Goal: Transaction & Acquisition: Download file/media

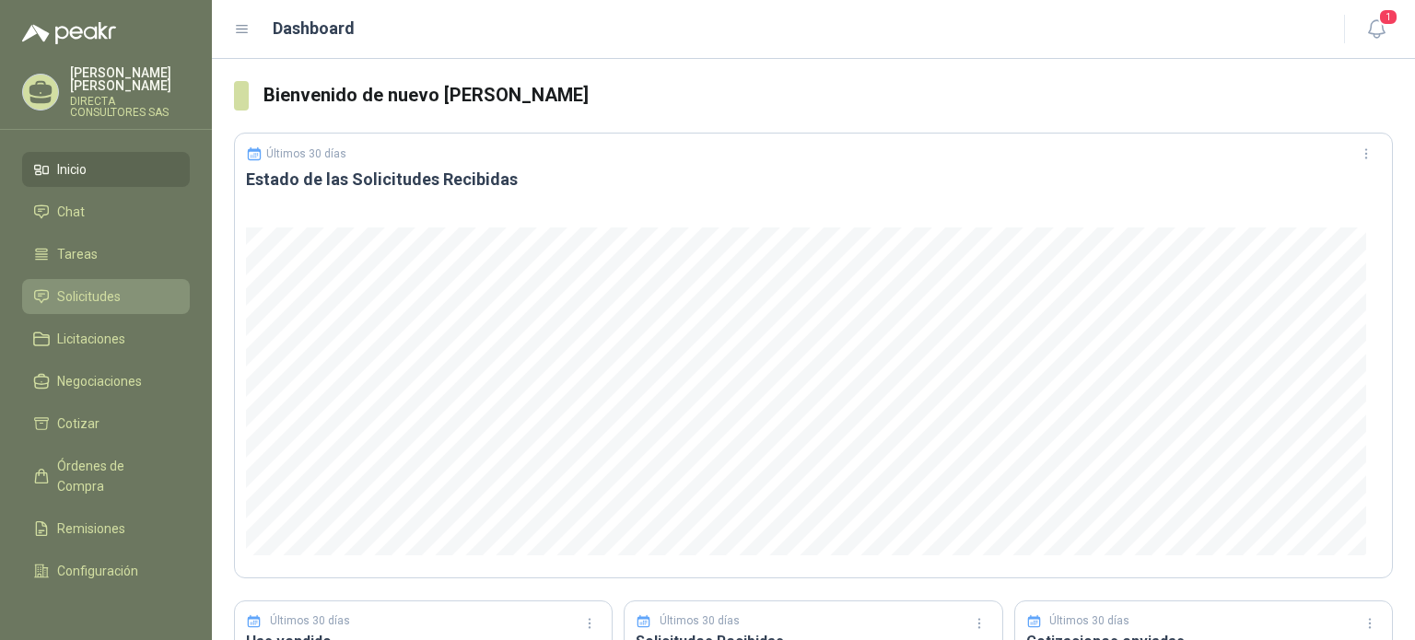
click at [96, 287] on span "Solicitudes" at bounding box center [89, 297] width 64 height 20
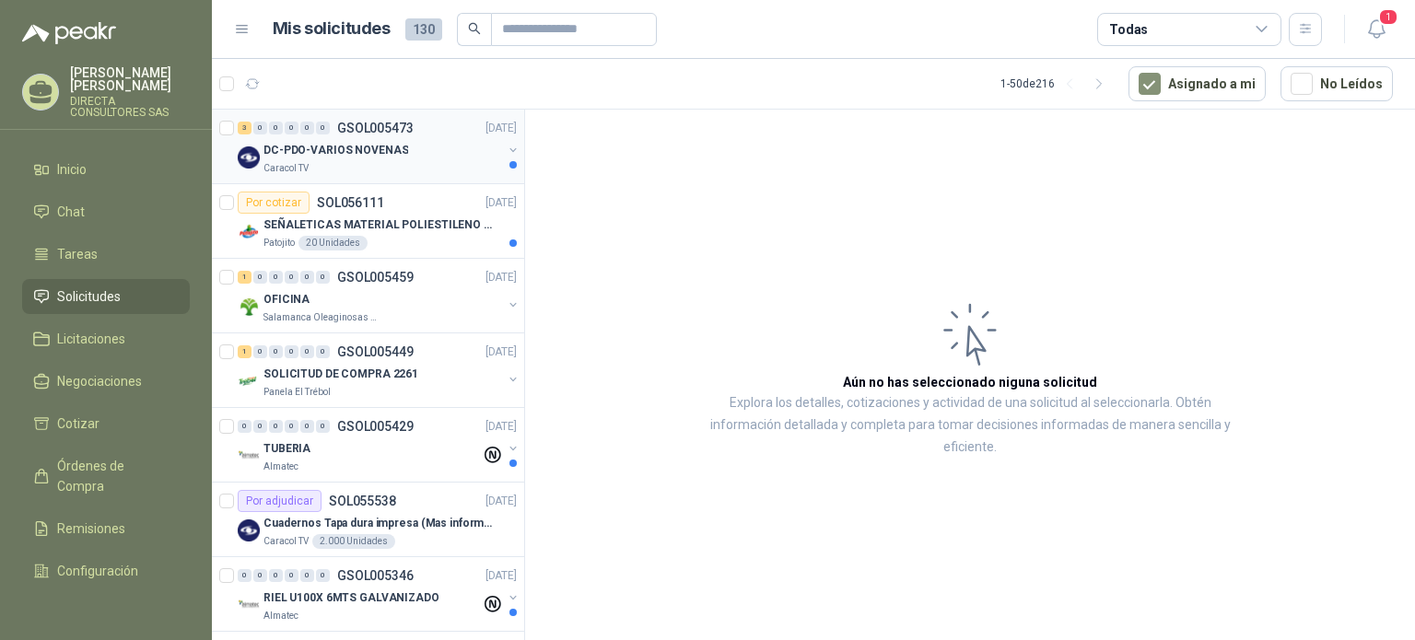
click at [343, 146] on p "DC-PDO-VARIOS NOVENAS" at bounding box center [336, 151] width 145 height 18
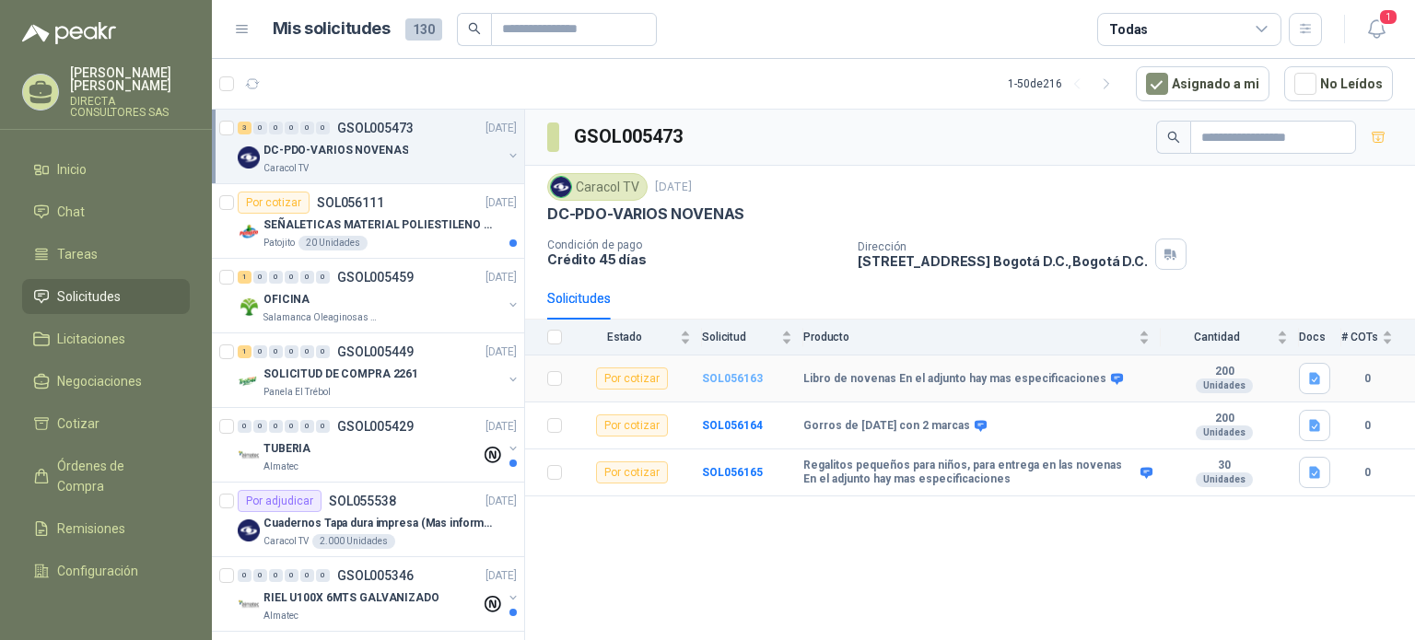
click at [724, 375] on b "SOL056163" at bounding box center [732, 378] width 61 height 13
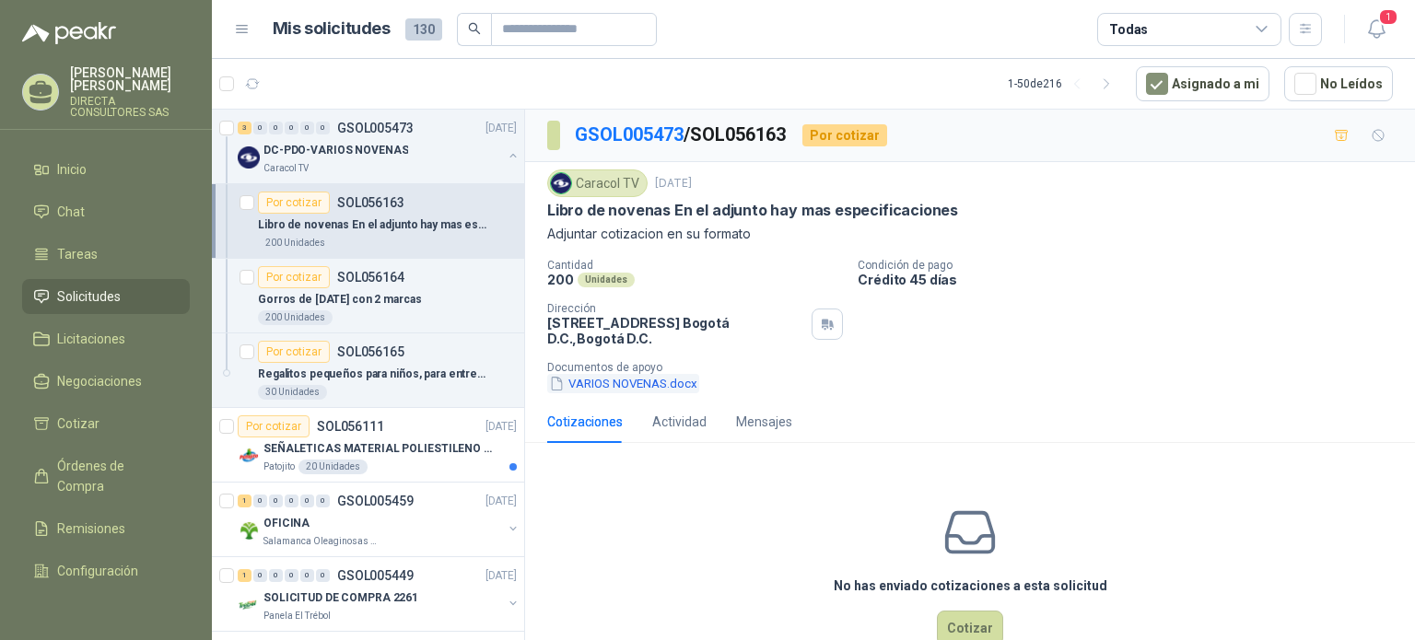
click at [609, 384] on button "VARIOS NOVENAS.docx" at bounding box center [623, 383] width 152 height 19
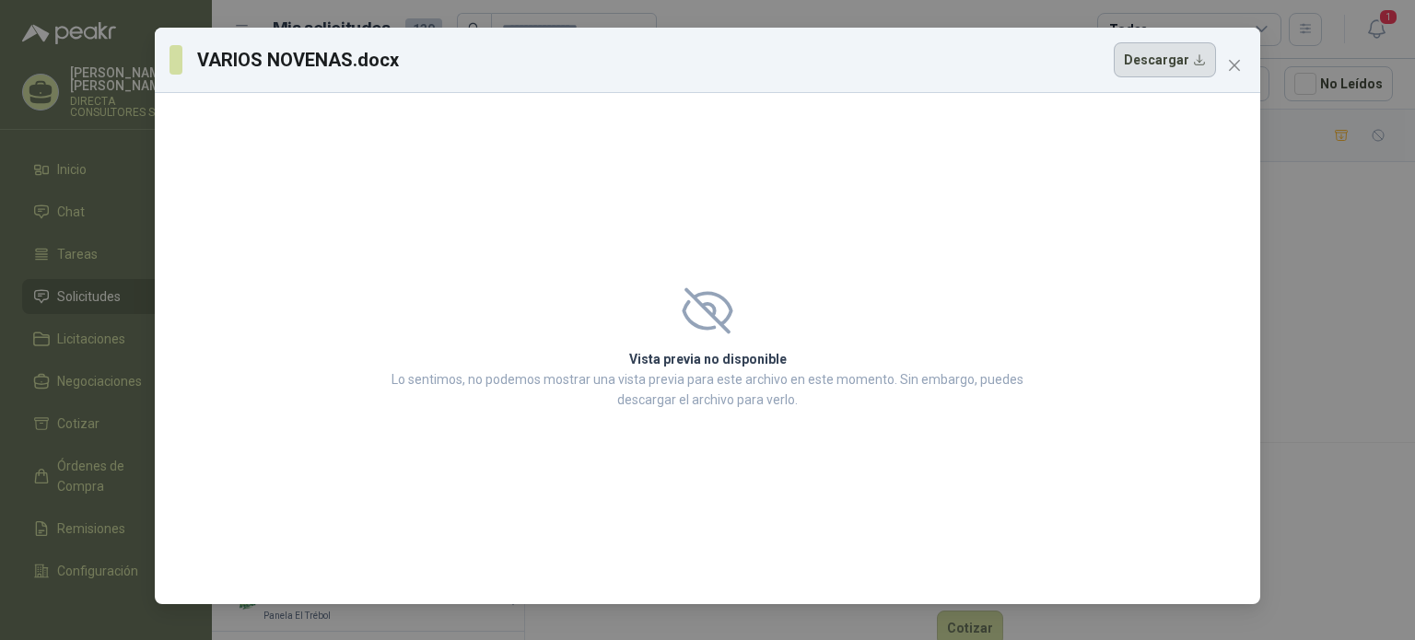
click at [1136, 56] on button "Descargar" at bounding box center [1165, 59] width 102 height 35
